Goal: Task Accomplishment & Management: Manage account settings

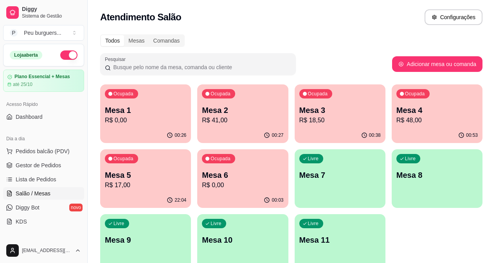
drag, startPoint x: 43, startPoint y: 84, endPoint x: 42, endPoint y: 61, distance: 22.7
drag, startPoint x: 87, startPoint y: 68, endPoint x: 86, endPoint y: 48, distance: 20.4
click at [86, 60] on button "Toggle Sidebar" at bounding box center [87, 131] width 6 height 263
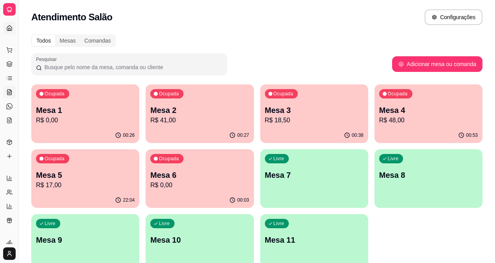
drag, startPoint x: 13, startPoint y: 28, endPoint x: 5, endPoint y: 28, distance: 7.0
click at [12, 31] on div "Dia a dia" at bounding box center [9, 37] width 12 height 13
click at [5, 28] on link "Dashboard" at bounding box center [9, 28] width 13 height 13
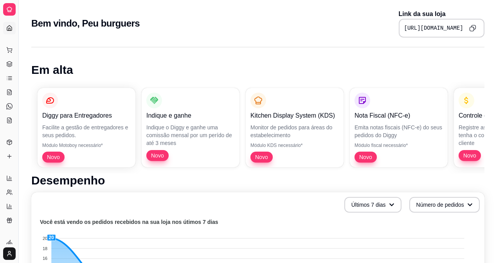
click at [13, 25] on link "Dashboard" at bounding box center [9, 28] width 13 height 13
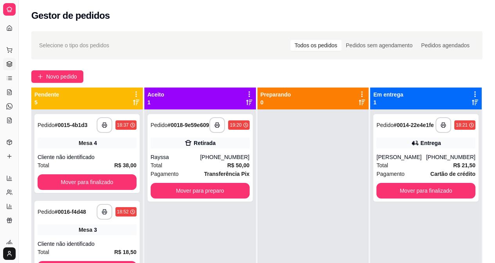
drag, startPoint x: 153, startPoint y: 72, endPoint x: 172, endPoint y: 34, distance: 42.7
click at [9, 26] on icon at bounding box center [9, 27] width 5 height 5
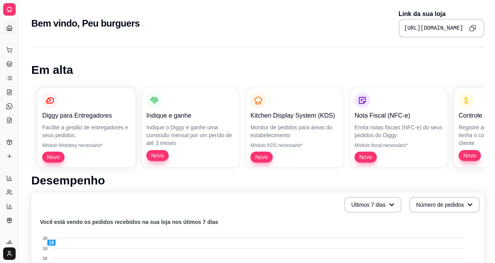
click at [2, 113] on div "Dia a dia Pedidos balcão (PDV) Gestor de Pedidos Lista de Pedidos Salão / Mesas…" at bounding box center [9, 85] width 18 height 89
click at [3, 139] on link "Produtos" at bounding box center [9, 142] width 13 height 13
click at [11, 138] on link "Produtos" at bounding box center [9, 142] width 13 height 13
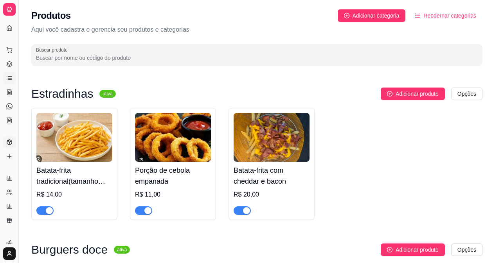
click at [6, 80] on icon at bounding box center [9, 78] width 6 height 6
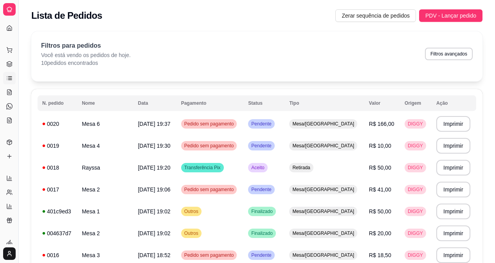
click at [9, 31] on div "Dia a dia" at bounding box center [9, 37] width 12 height 13
click at [3, 23] on link "Dashboard" at bounding box center [9, 28] width 13 height 13
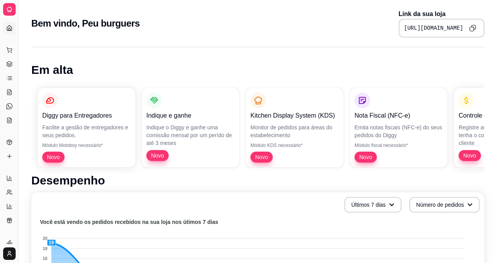
click at [11, 18] on div "Diggy Sistema de Gestão P Peu burguers ..." at bounding box center [9, 9] width 18 height 19
drag, startPoint x: 2, startPoint y: 1, endPoint x: 2, endPoint y: 8, distance: 7.0
click at [2, 6] on div "Diggy Sistema de Gestão P Peu burguers ..." at bounding box center [9, 9] width 18 height 19
click at [12, 11] on icon at bounding box center [9, 9] width 6 height 6
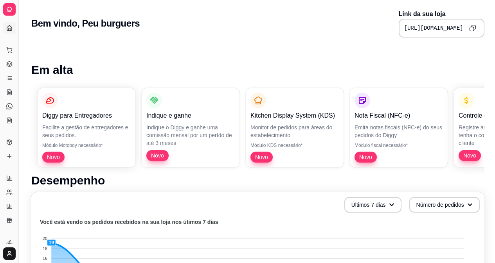
click at [9, 4] on div at bounding box center [9, 9] width 13 height 13
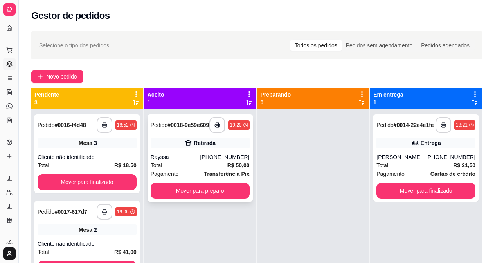
click at [230, 157] on div "[PHONE_NUMBER]" at bounding box center [224, 157] width 49 height 8
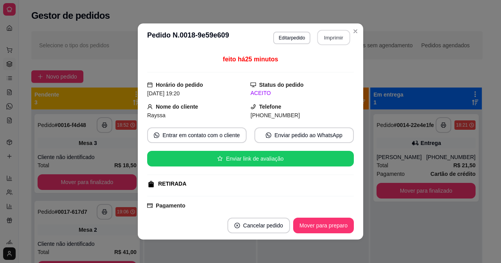
click at [347, 32] on section "**********" at bounding box center [251, 131] width 226 height 217
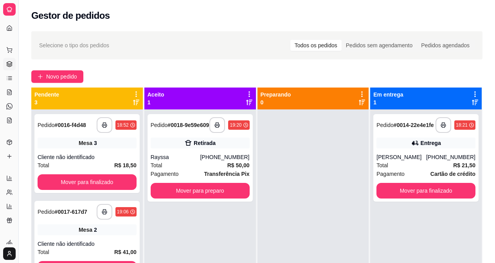
drag, startPoint x: 488, startPoint y: 47, endPoint x: 495, endPoint y: 54, distance: 9.4
click at [491, 51] on div "**********" at bounding box center [257, 194] width 476 height 334
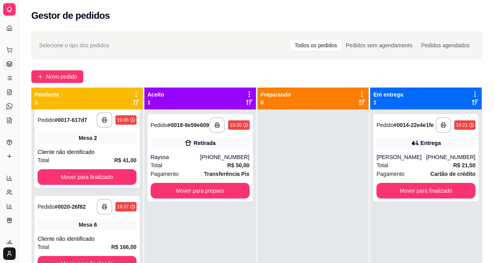
drag, startPoint x: 118, startPoint y: 133, endPoint x: 132, endPoint y: 238, distance: 105.9
